Goal: Ask a question: Seek information or help from site administrators or community

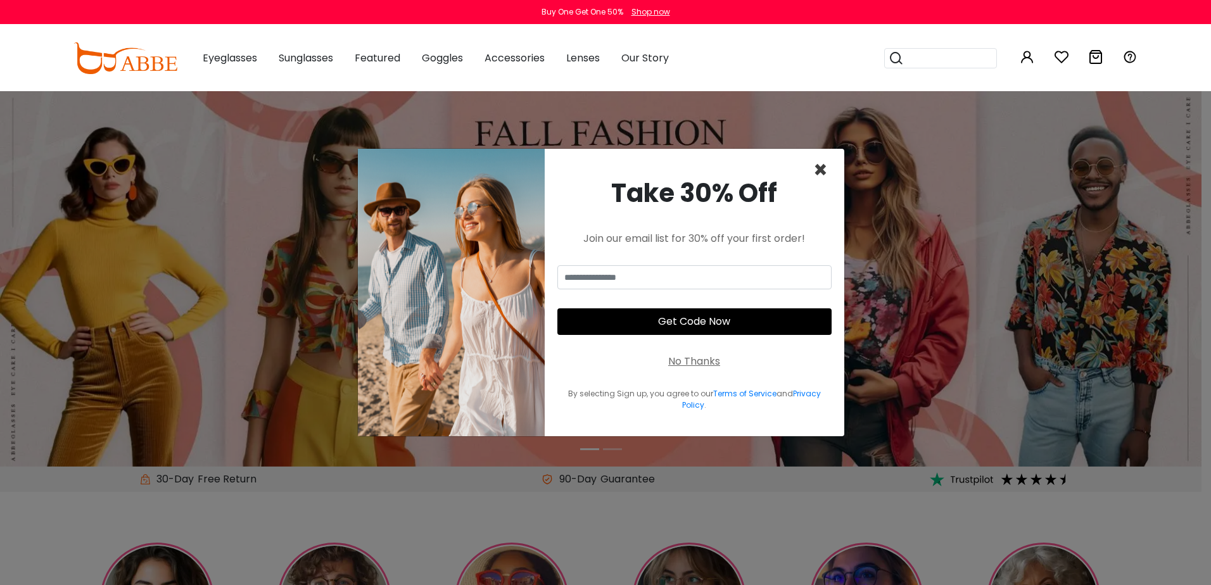
click at [816, 162] on span "×" at bounding box center [820, 170] width 15 height 32
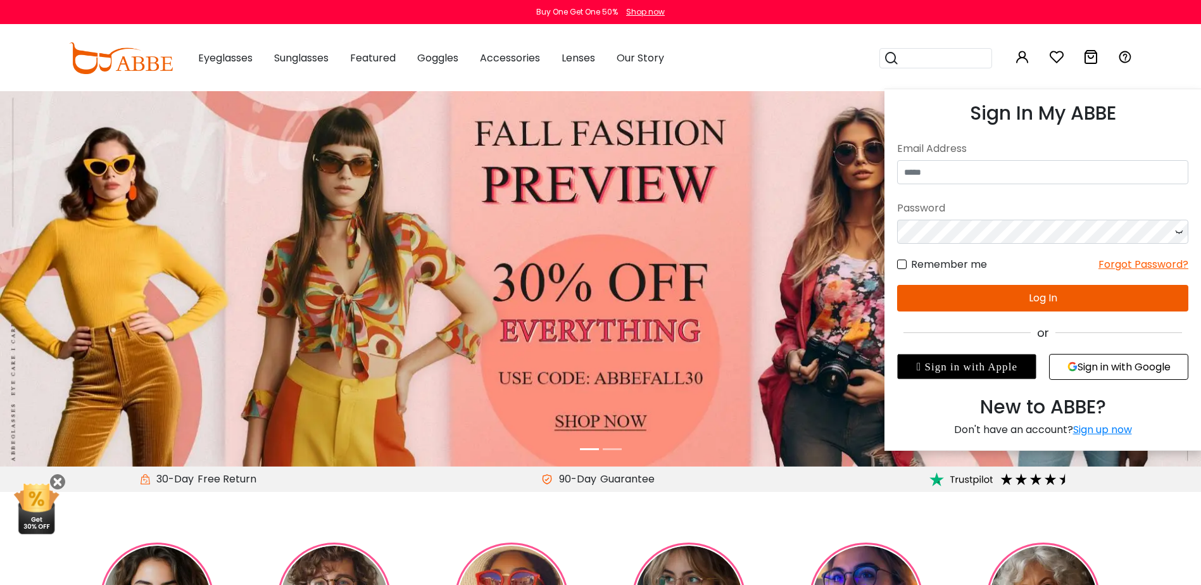
click at [1026, 56] on icon at bounding box center [1022, 56] width 15 height 15
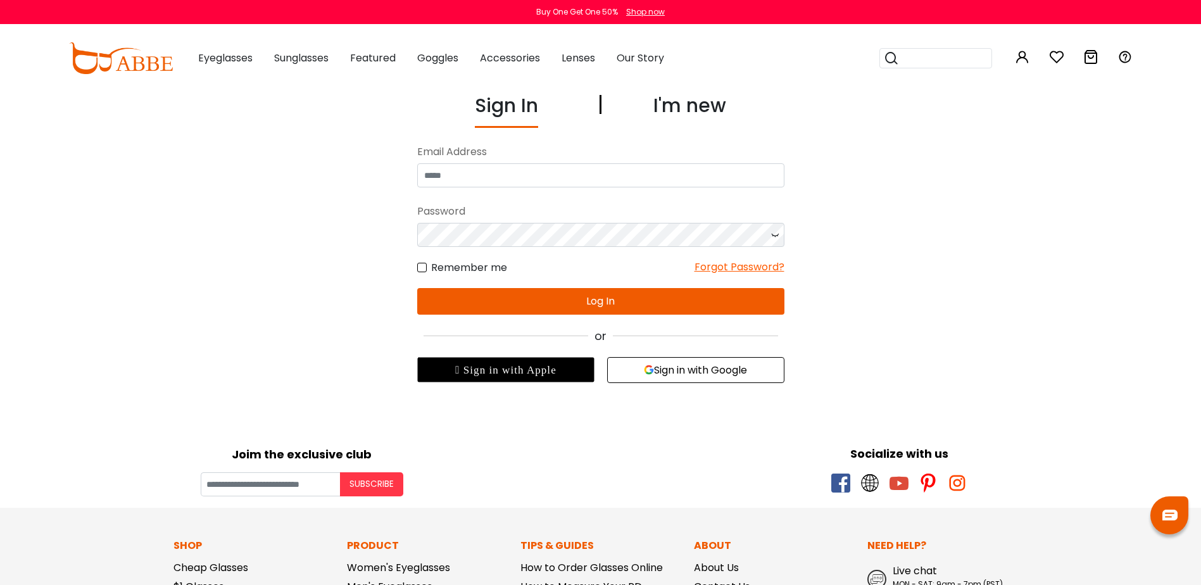
click at [1091, 367] on body "Eyeglasses Thanks for your subscription Please use coupon code " NEWCOMER " to …" at bounding box center [600, 524] width 1201 height 867
drag, startPoint x: 720, startPoint y: 348, endPoint x: 716, endPoint y: 357, distance: 10.5
click at [716, 357] on div "Sign In I'm new No match for email address and/or password. Please try again. E…" at bounding box center [601, 237] width 874 height 292
drag, startPoint x: 716, startPoint y: 357, endPoint x: 711, endPoint y: 364, distance: 8.3
click at [711, 364] on button "Sign in with Google" at bounding box center [695, 370] width 177 height 26
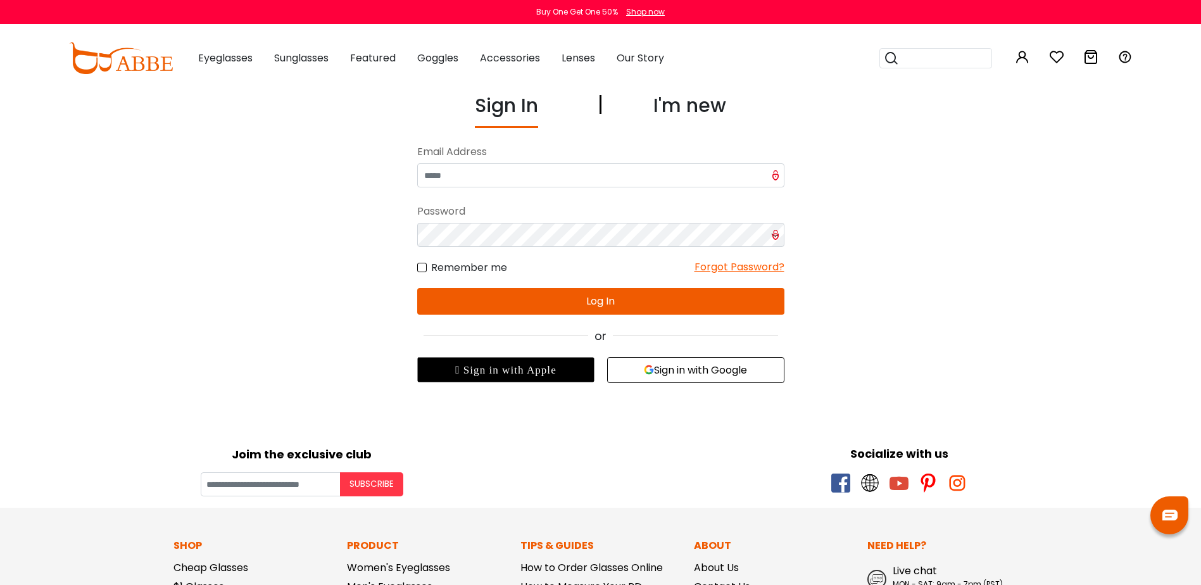
click at [743, 386] on body "Eyeglasses Thanks for your subscription Please use coupon code " NEWCOMER " to …" at bounding box center [600, 524] width 1201 height 867
click at [734, 372] on button "Sign in with Google" at bounding box center [695, 370] width 177 height 26
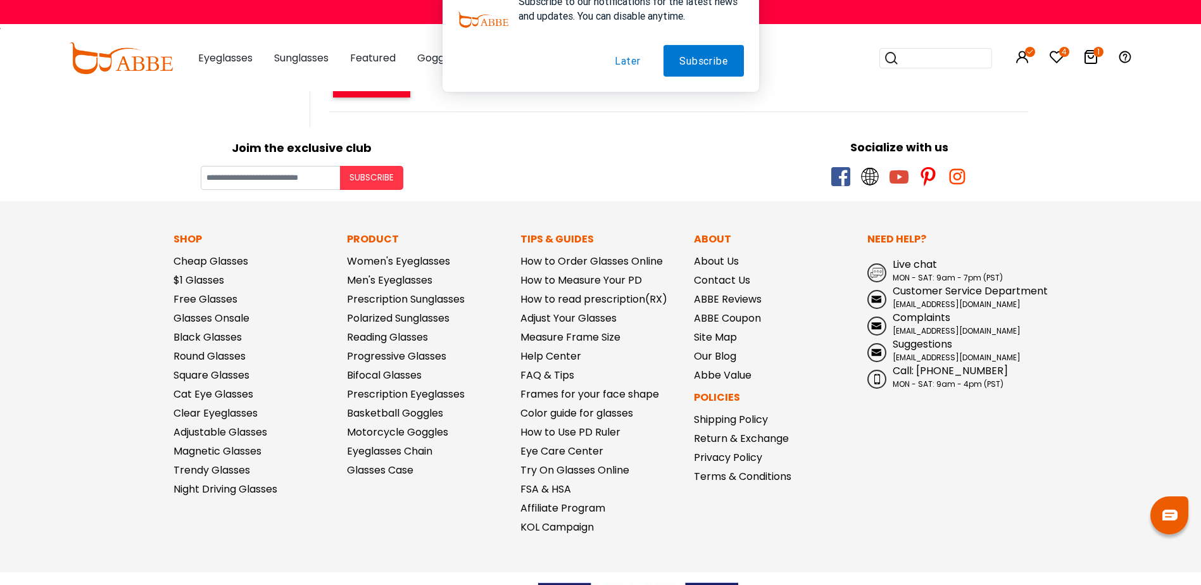
scroll to position [1464, 0]
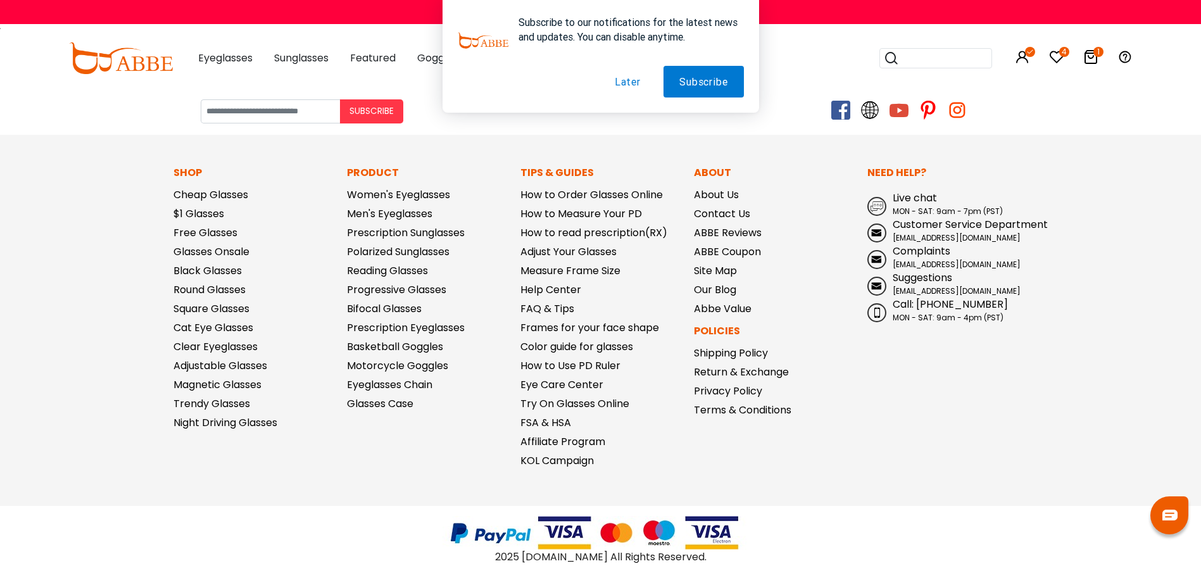
click at [1164, 514] on img at bounding box center [1170, 515] width 15 height 11
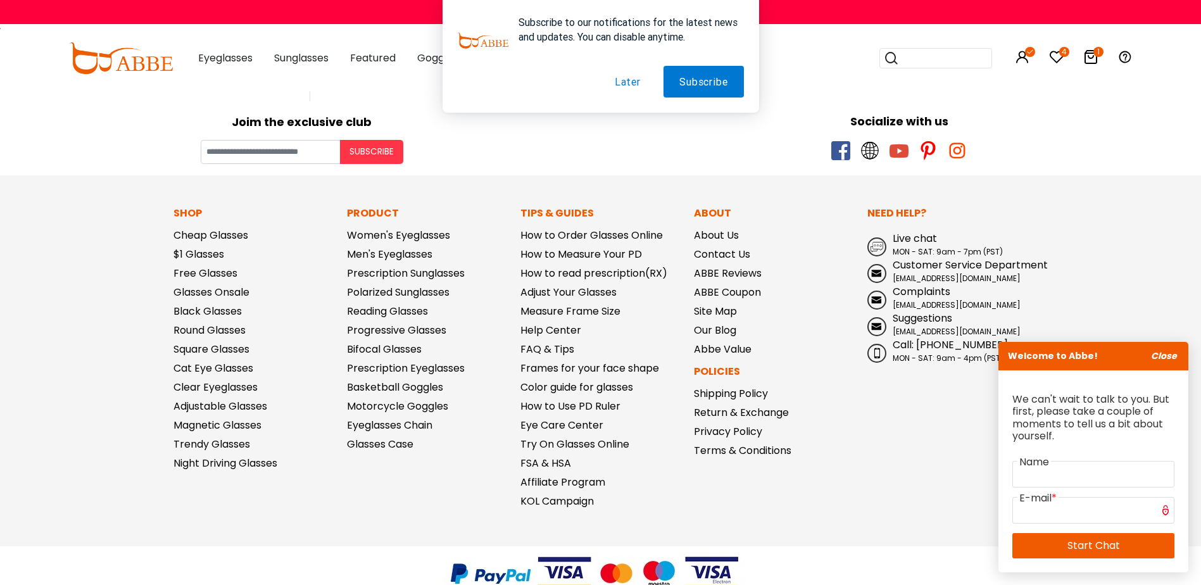
scroll to position [1401, 0]
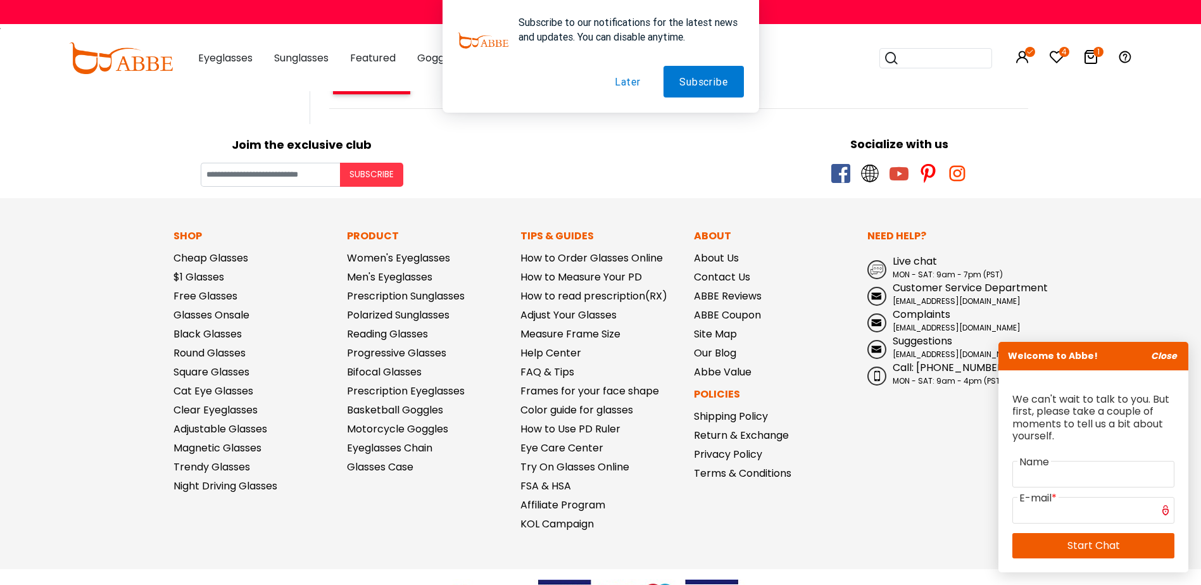
click at [923, 261] on span "Live chat" at bounding box center [915, 261] width 44 height 15
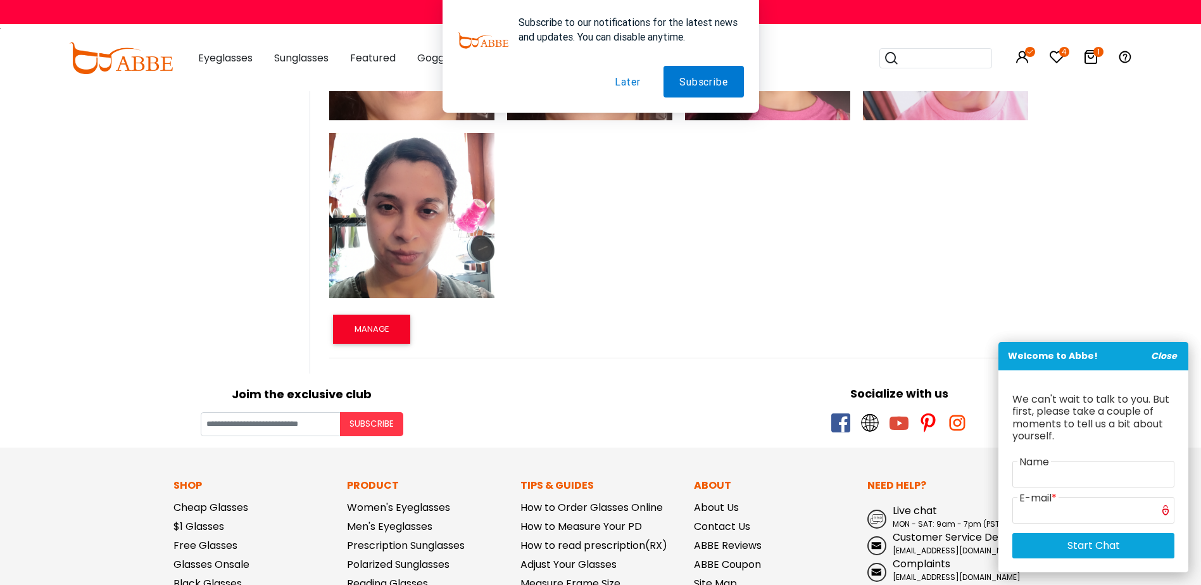
scroll to position [894, 0]
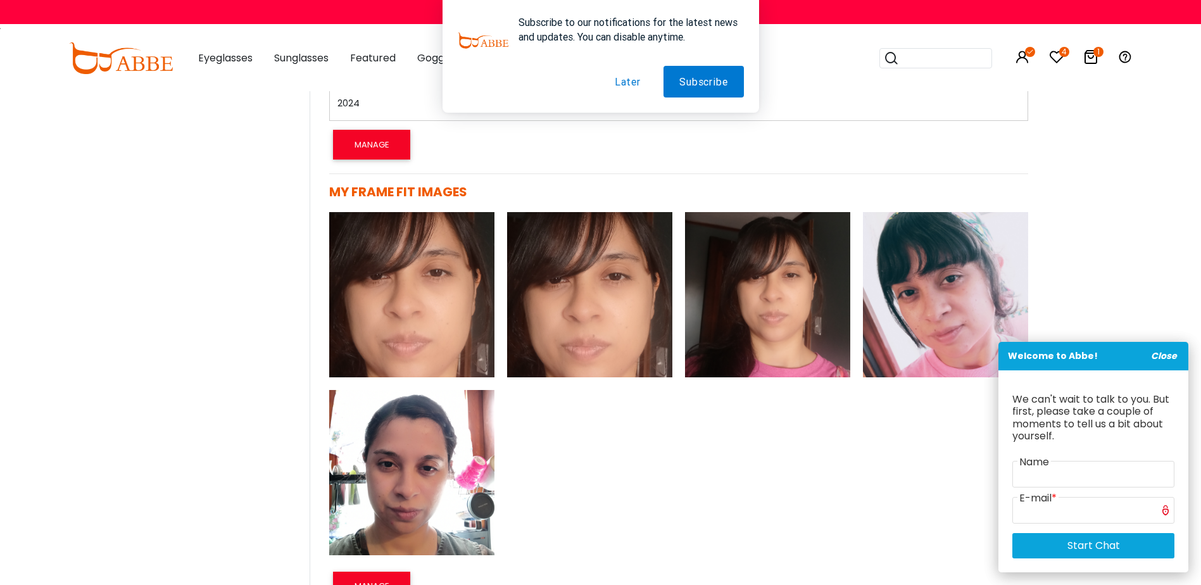
click at [1154, 352] on icon "Close" at bounding box center [1164, 356] width 26 height 13
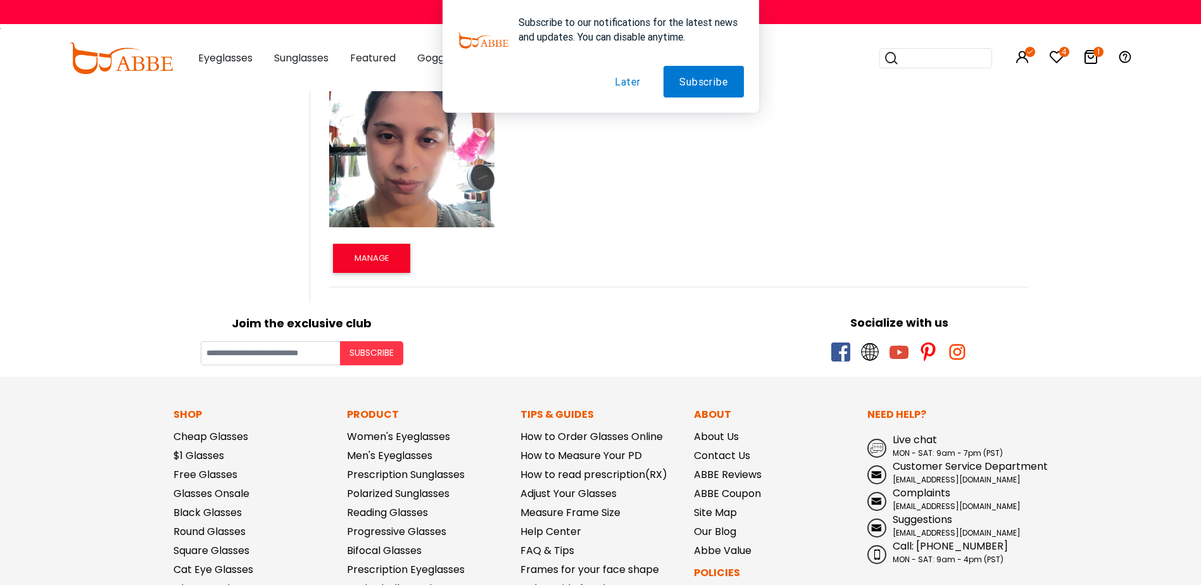
scroll to position [1338, 0]
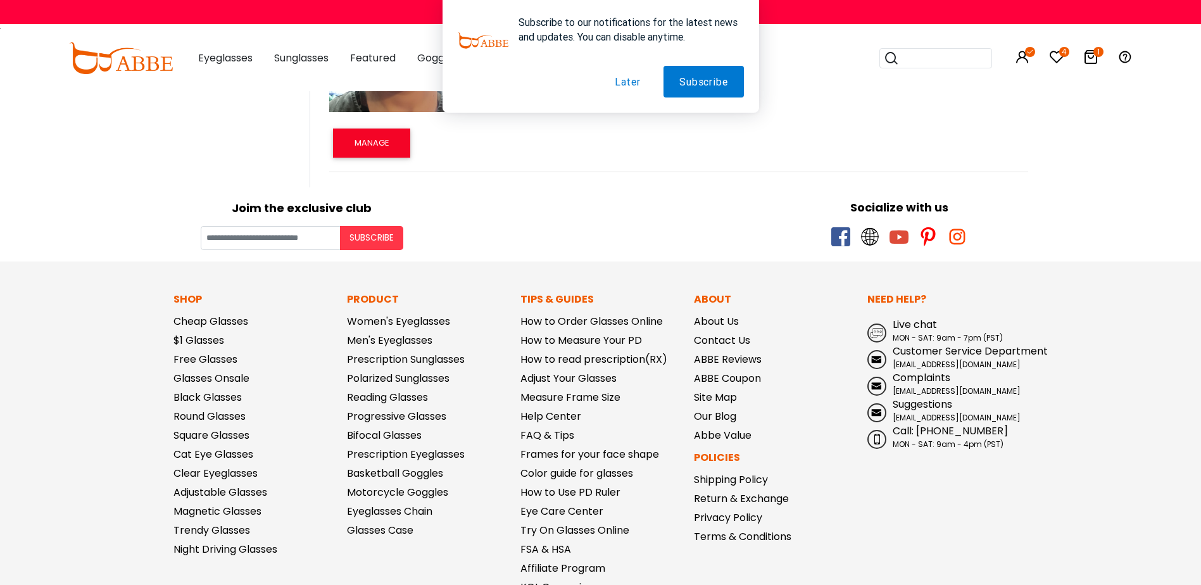
click at [916, 314] on div "Need Help? Live chat MON - SAT: 9am - 7pm (PST) Customer Service Department ser…" at bounding box center [948, 447] width 174 height 310
click at [915, 326] on span "Live chat" at bounding box center [915, 324] width 44 height 15
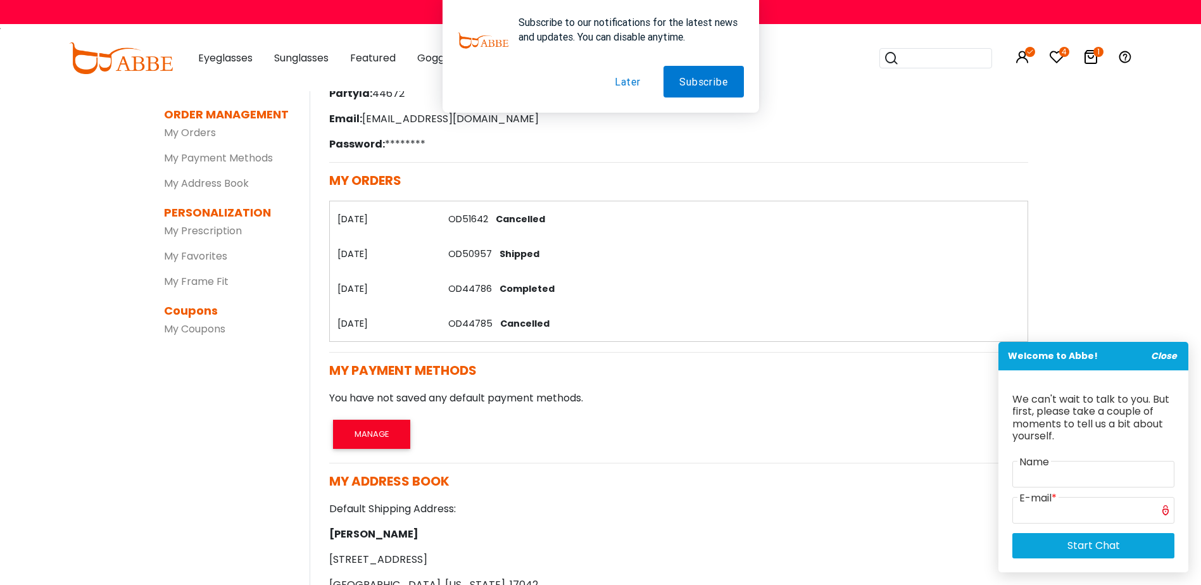
scroll to position [0, 0]
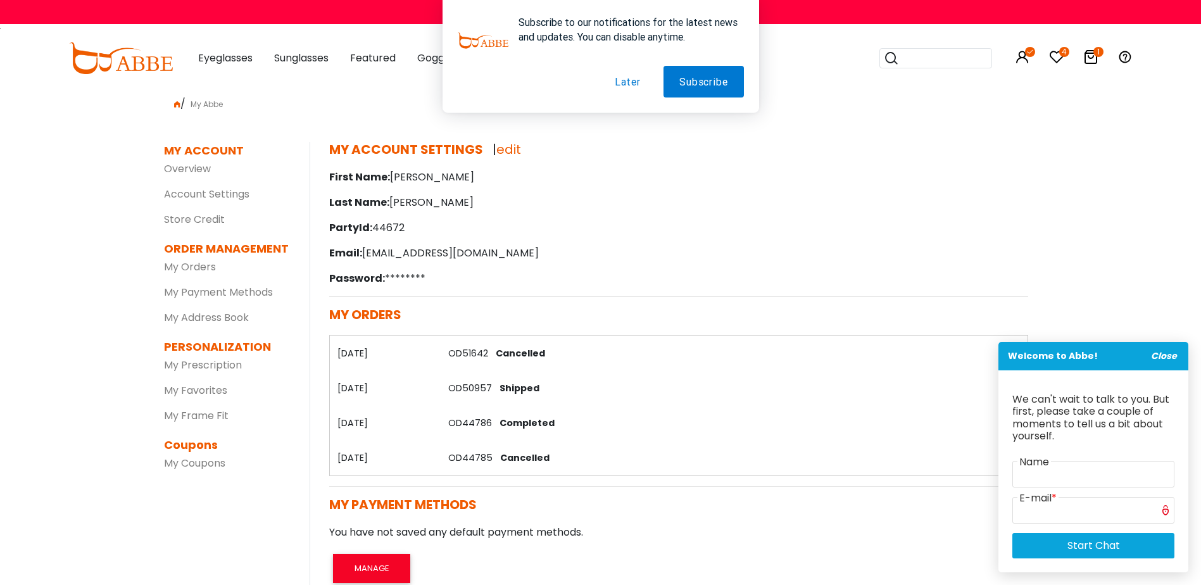
click at [624, 85] on button "Later" at bounding box center [628, 82] width 58 height 32
